Goal: Information Seeking & Learning: Learn about a topic

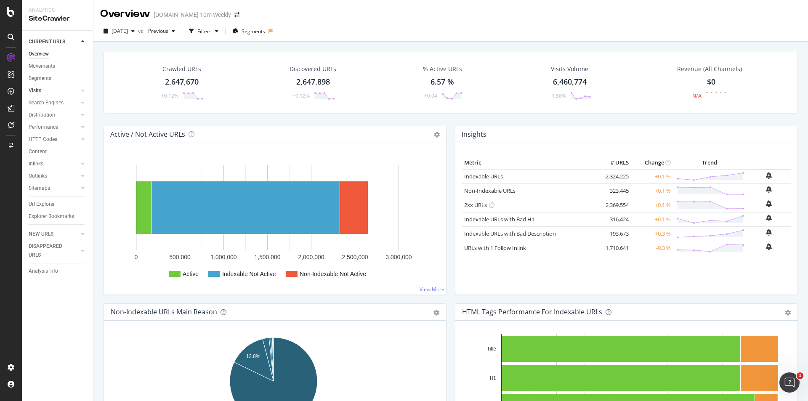
click at [69, 87] on link "Visits" at bounding box center [54, 90] width 50 height 9
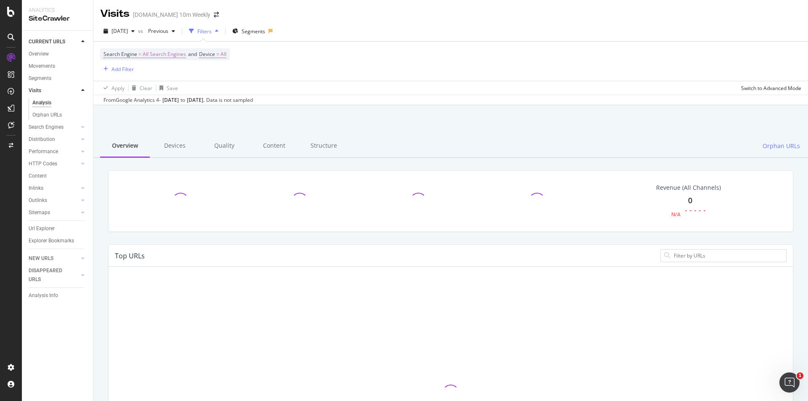
click at [83, 90] on icon at bounding box center [82, 90] width 3 height 5
click at [81, 102] on icon at bounding box center [82, 102] width 3 height 5
click at [82, 102] on icon at bounding box center [82, 102] width 3 height 5
click at [80, 114] on div at bounding box center [83, 115] width 8 height 8
click at [79, 114] on div at bounding box center [83, 115] width 8 height 8
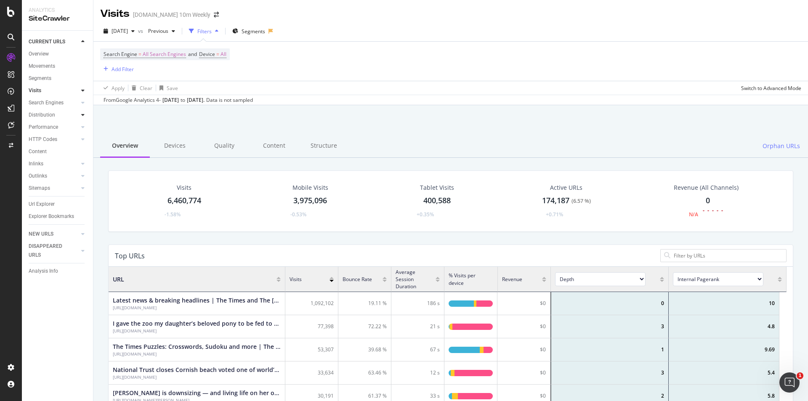
scroll to position [246, 671]
click at [49, 109] on div "LogAnalyzer" at bounding box center [47, 110] width 33 height 8
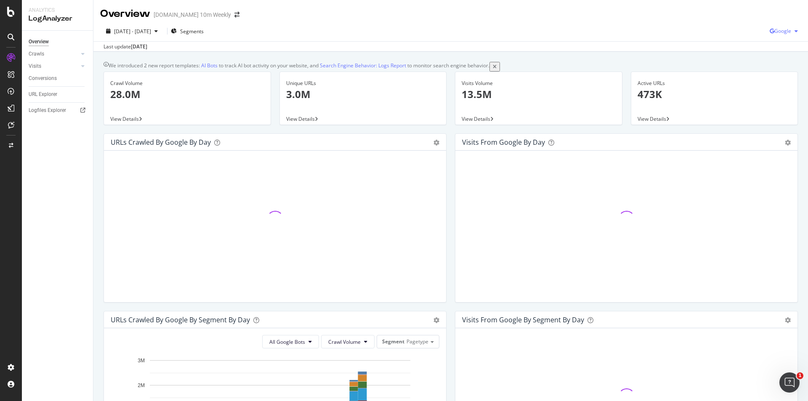
click at [791, 31] on div "button" at bounding box center [796, 31] width 10 height 5
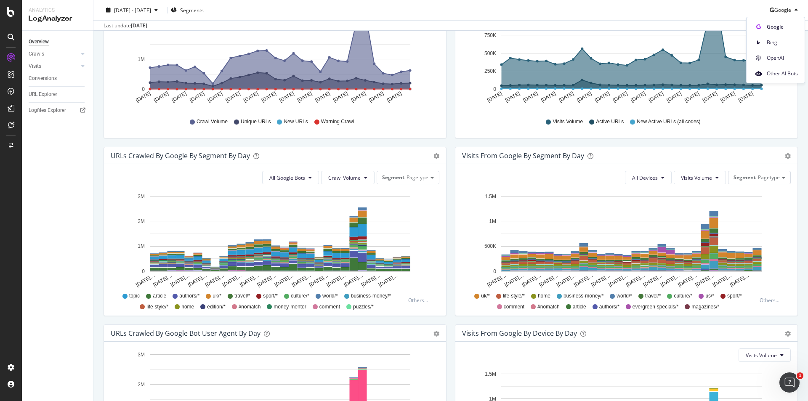
scroll to position [168, 0]
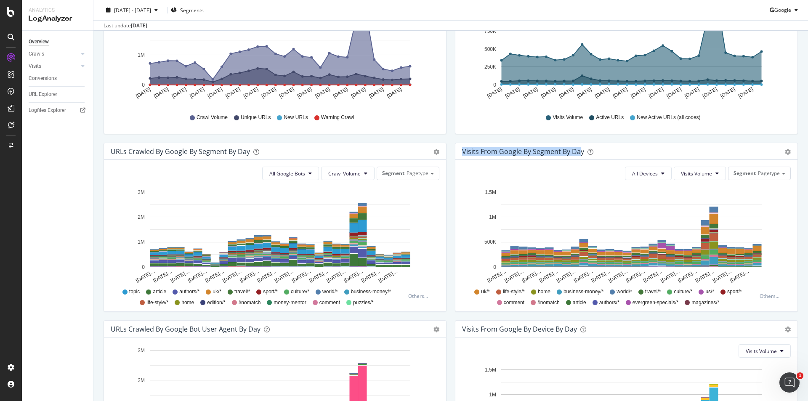
drag, startPoint x: 459, startPoint y: 156, endPoint x: 572, endPoint y: 158, distance: 113.2
click at [573, 156] on div "Visits from Google By Segment By Day" at bounding box center [523, 151] width 122 height 8
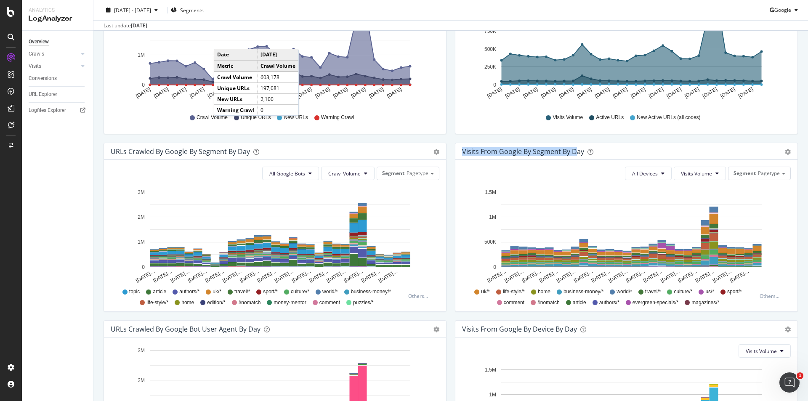
scroll to position [0, 0]
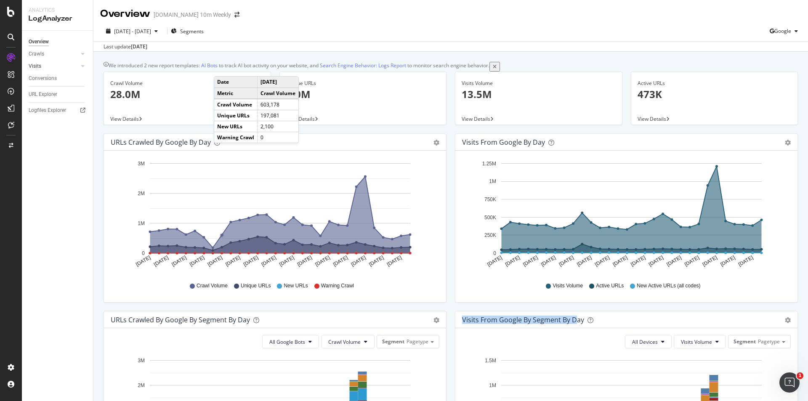
click at [47, 65] on link "Visits" at bounding box center [54, 66] width 50 height 9
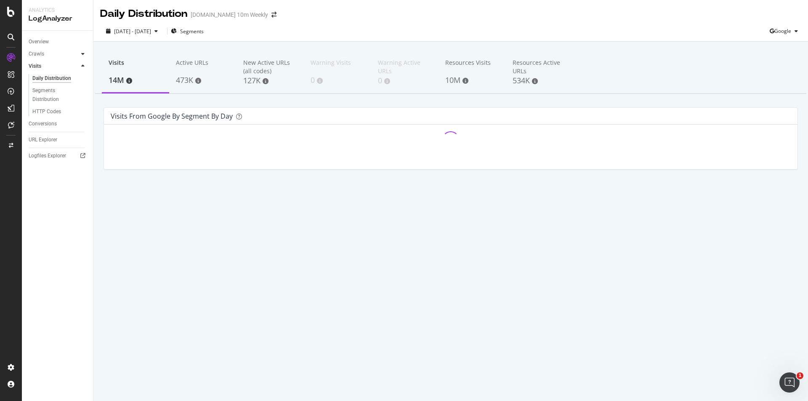
click at [82, 51] on icon at bounding box center [82, 53] width 3 height 5
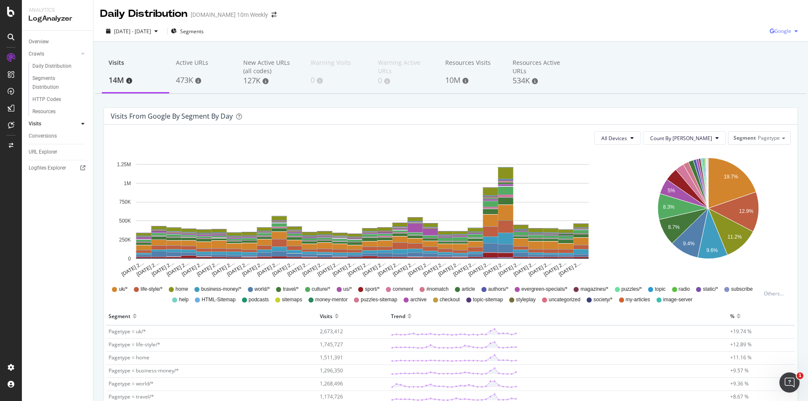
click at [790, 26] on div "Google" at bounding box center [785, 31] width 32 height 13
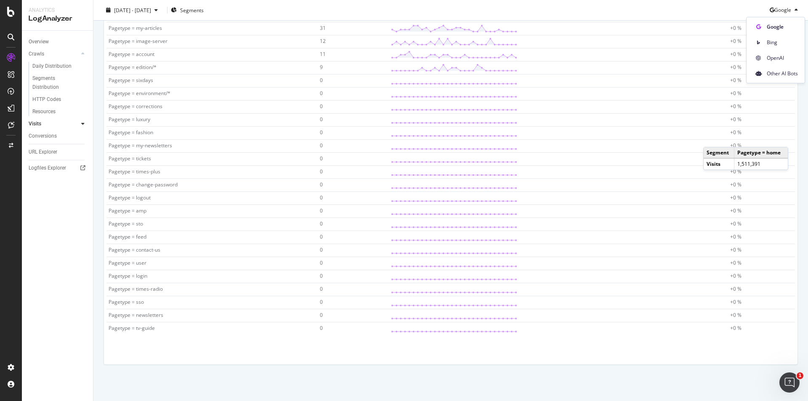
scroll to position [722, 0]
click at [48, 42] on div "Overview" at bounding box center [39, 41] width 20 height 9
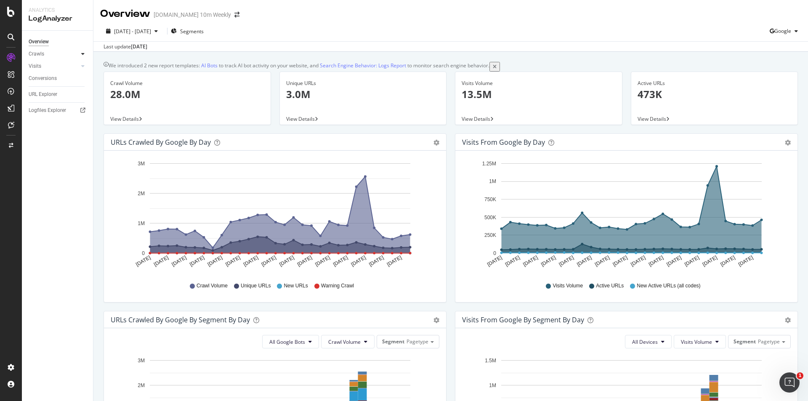
click at [85, 51] on div at bounding box center [83, 54] width 8 height 8
click at [66, 82] on div "Segments Distribution" at bounding box center [55, 83] width 47 height 18
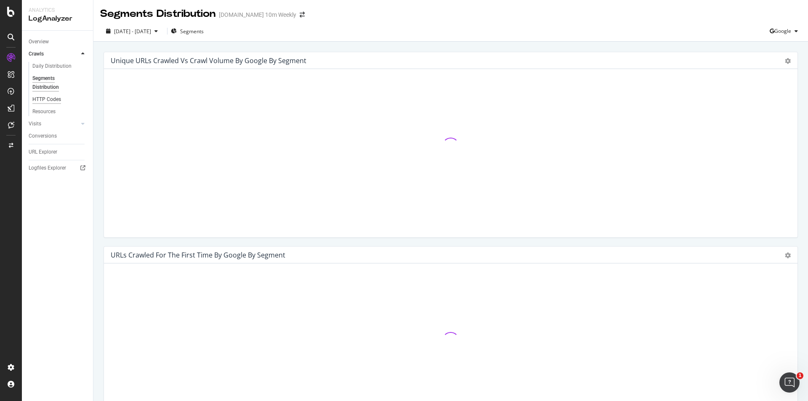
click at [58, 100] on div "HTTP Codes" at bounding box center [46, 99] width 29 height 9
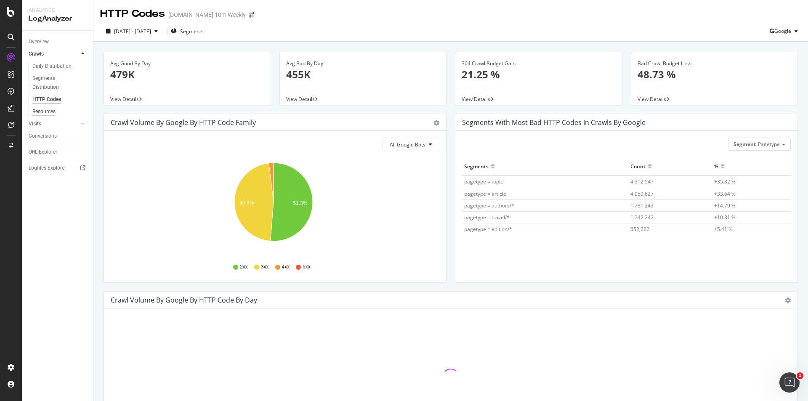
click at [50, 111] on div "Resources" at bounding box center [43, 111] width 23 height 9
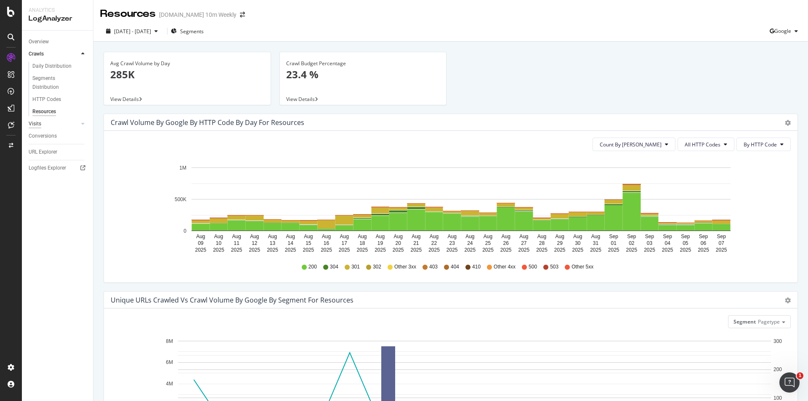
click at [39, 125] on div "Visits" at bounding box center [35, 123] width 13 height 9
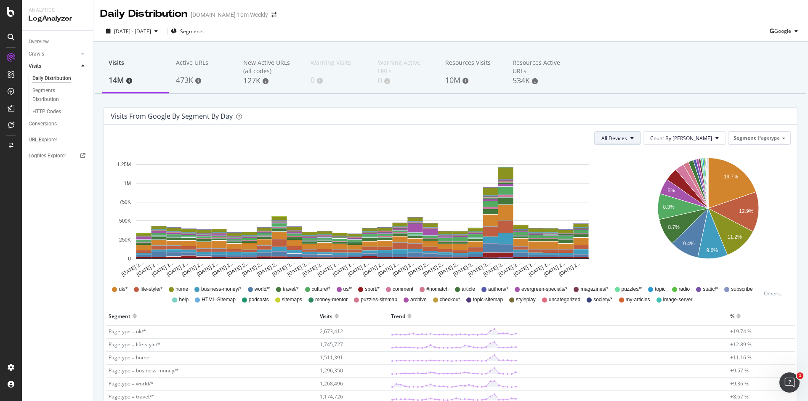
click at [633, 139] on icon at bounding box center [631, 137] width 3 height 5
click at [694, 137] on span "Count By [PERSON_NAME]" at bounding box center [681, 138] width 62 height 7
click at [758, 137] on span "Pagetype" at bounding box center [769, 137] width 22 height 7
